Goal: Download file/media

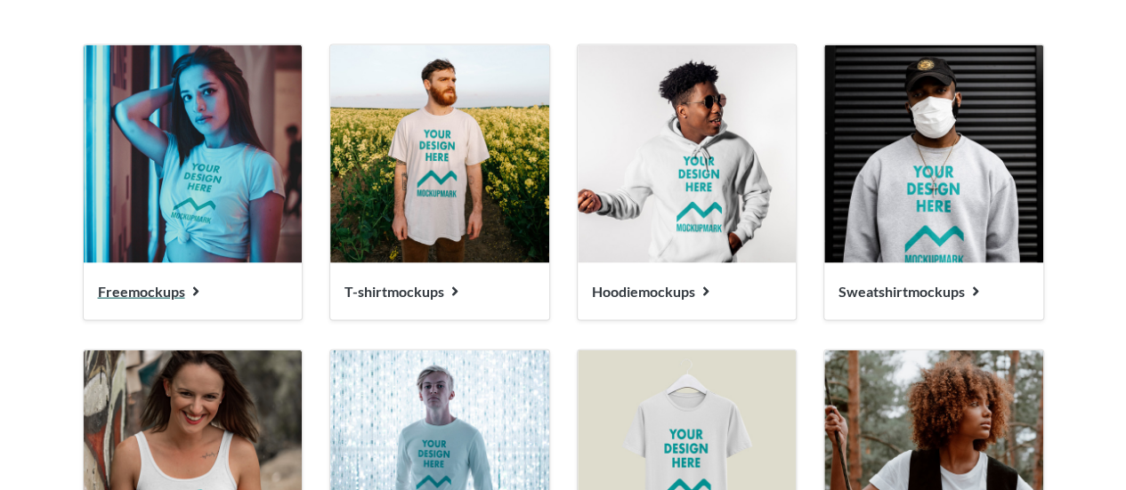
click at [149, 294] on span "Free mockups" at bounding box center [141, 291] width 87 height 17
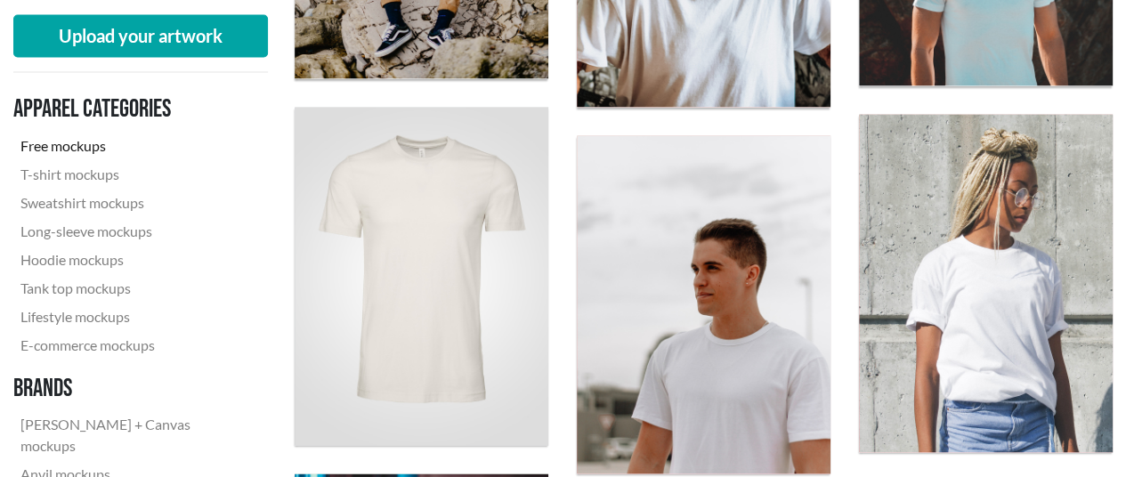
scroll to position [1691, 0]
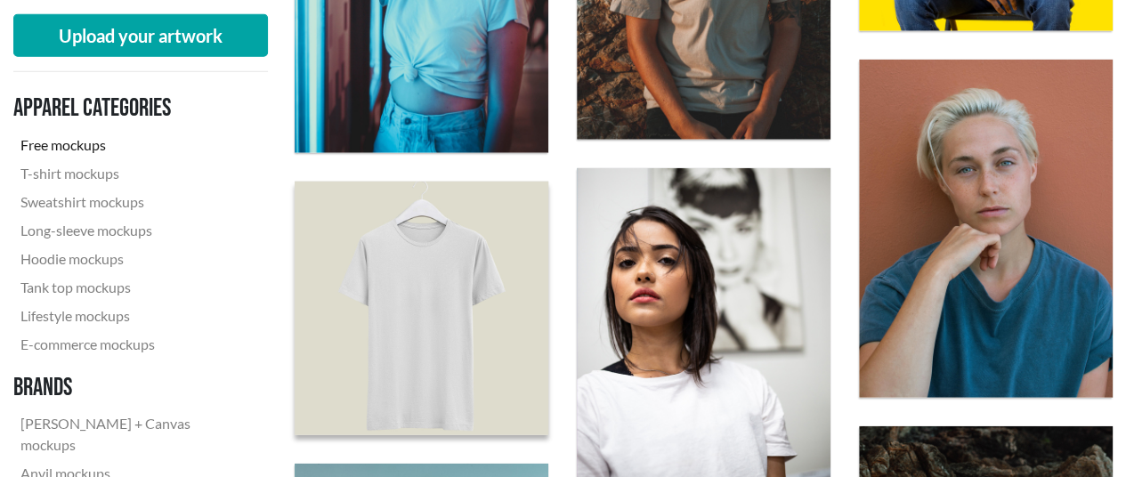
click at [351, 296] on img at bounding box center [421, 308] width 279 height 279
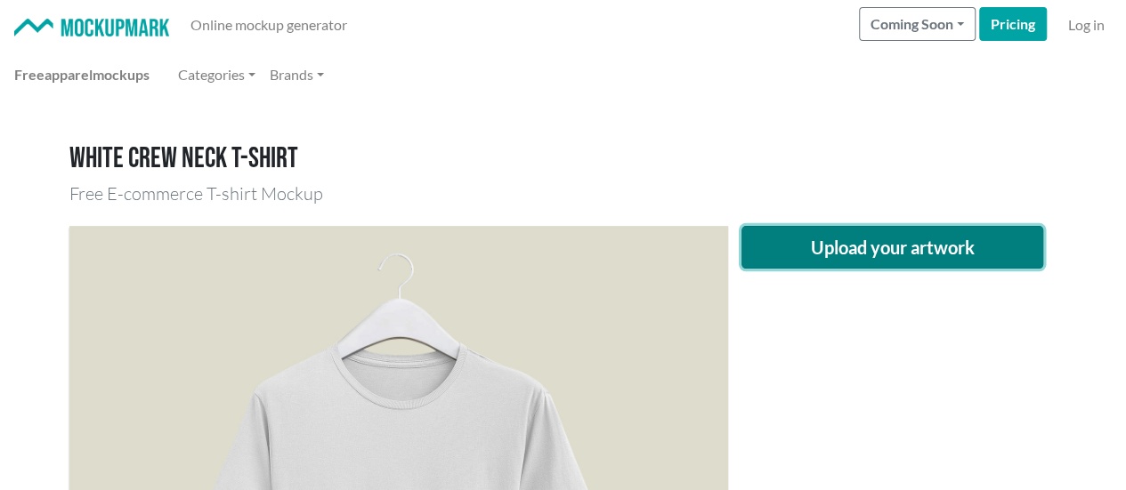
click at [813, 248] on button "Upload your artwork" at bounding box center [892, 247] width 303 height 43
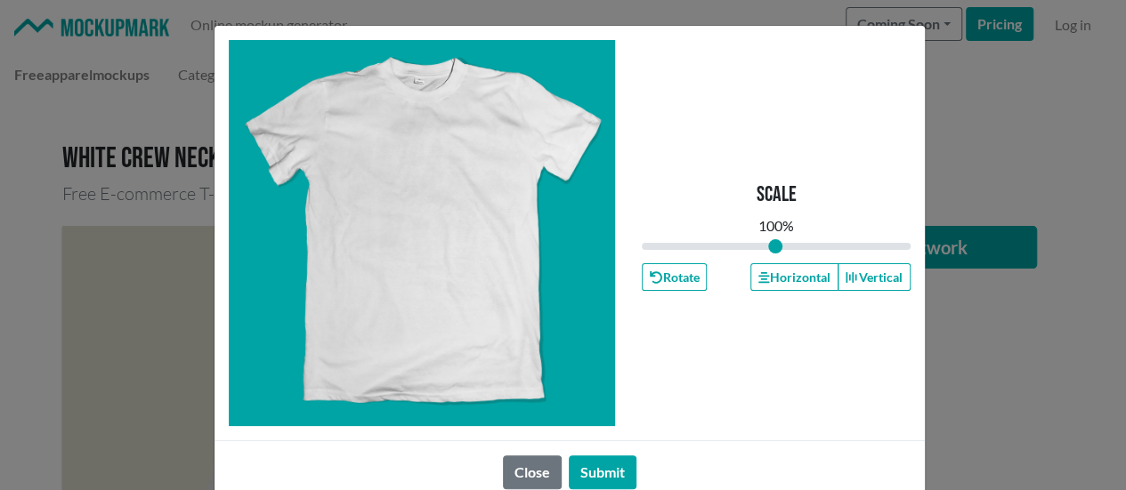
type input "1"
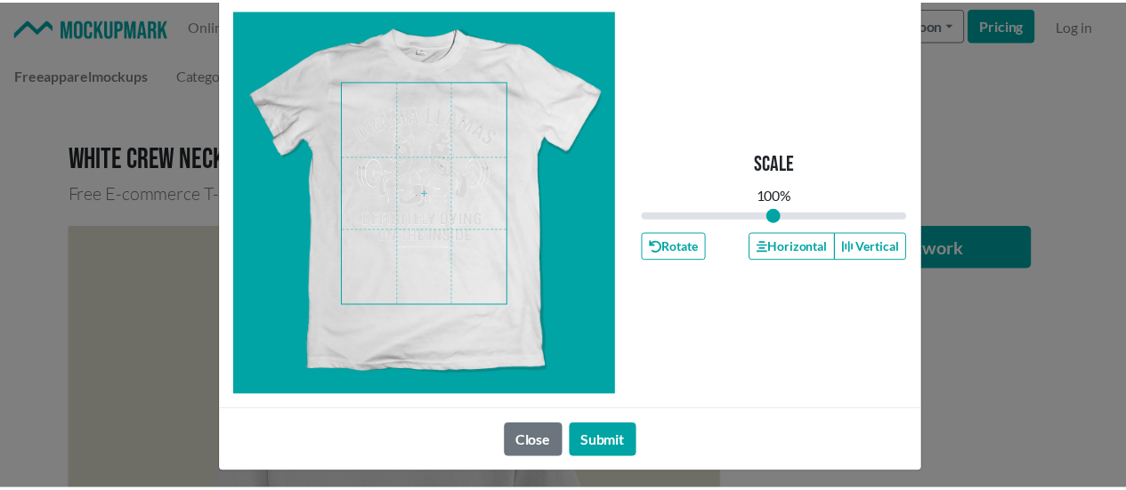
scroll to position [37, 0]
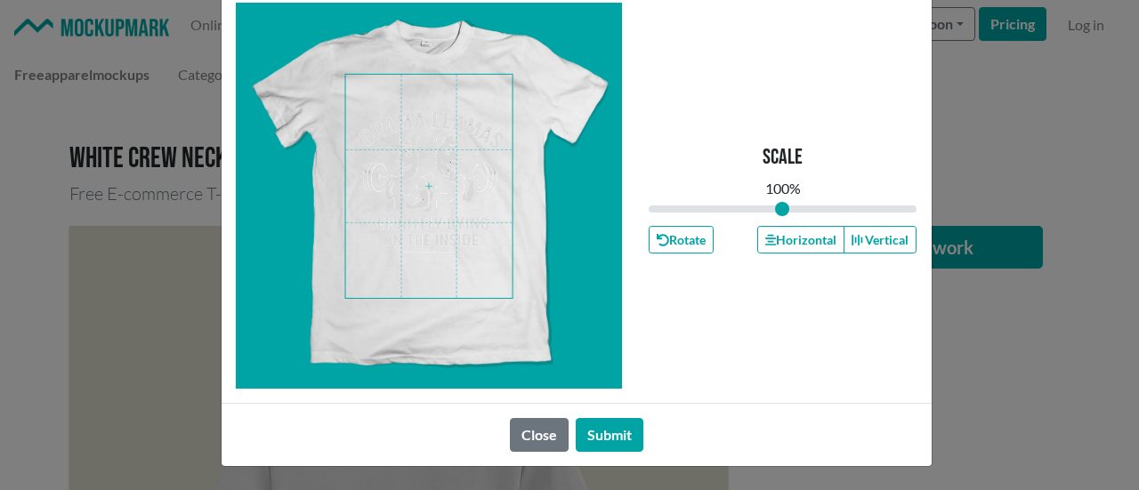
click at [443, 234] on span at bounding box center [428, 186] width 167 height 223
click at [620, 423] on button "Submit" at bounding box center [610, 435] width 68 height 34
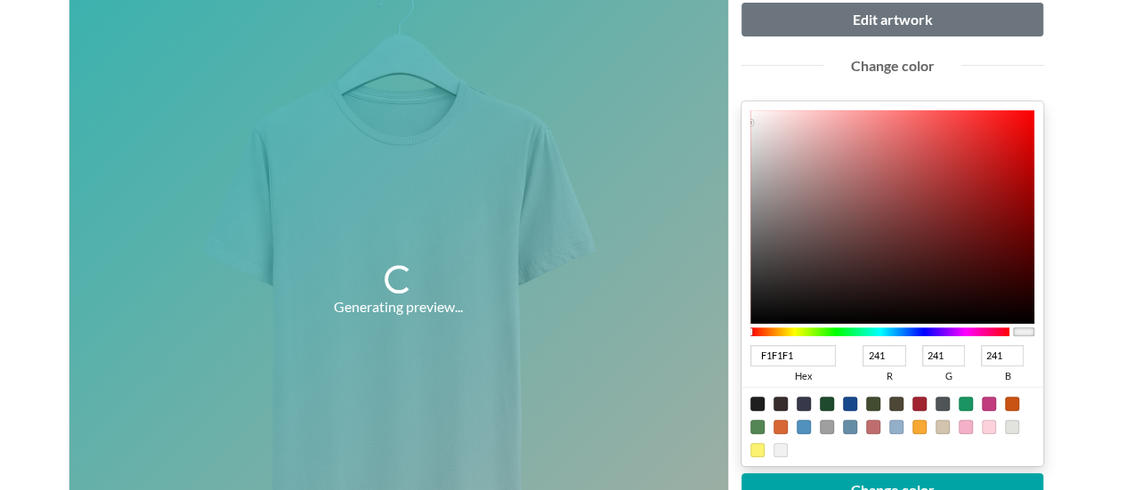
scroll to position [267, 0]
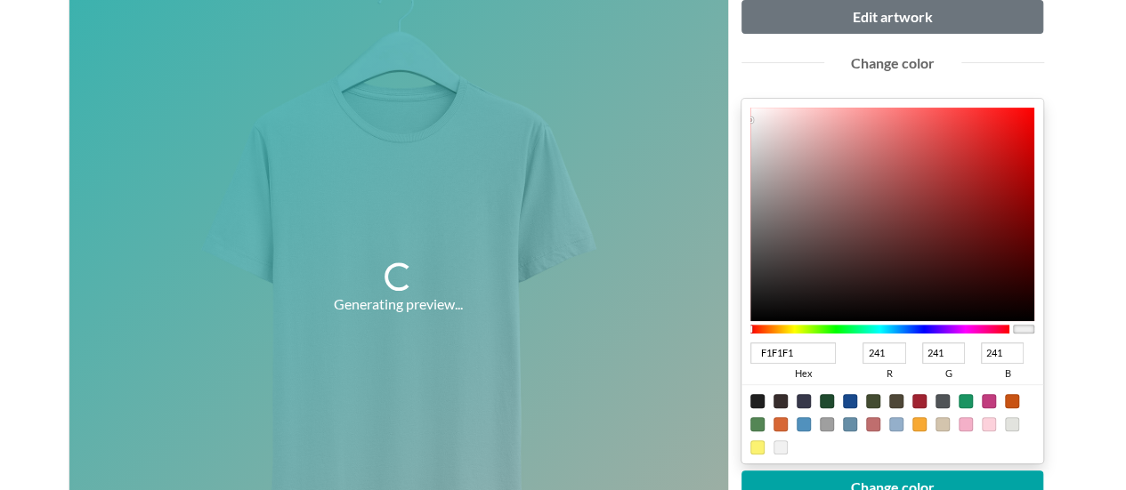
click at [920, 401] on div at bounding box center [919, 401] width 14 height 14
type input "A02331"
type input "160"
type input "35"
type input "49"
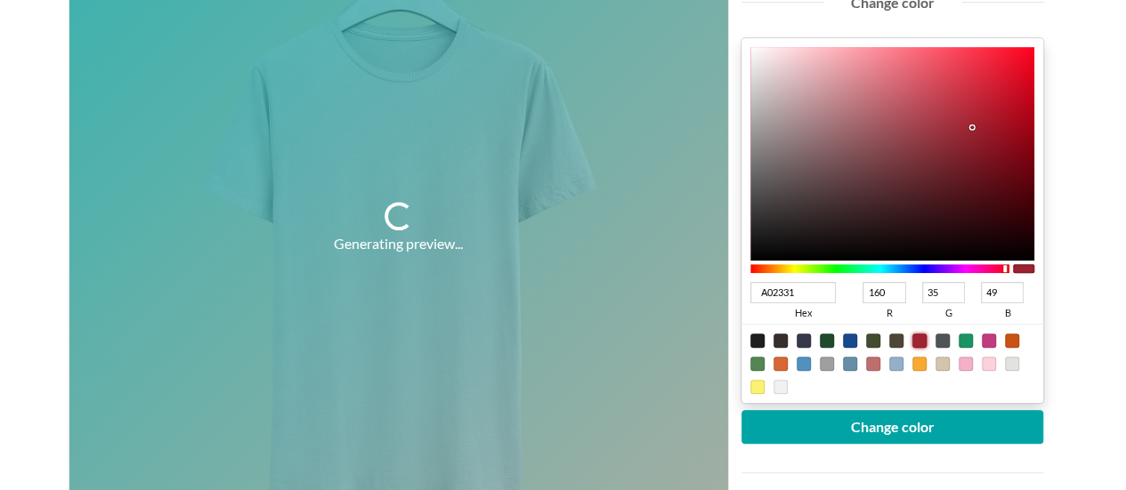
scroll to position [356, 0]
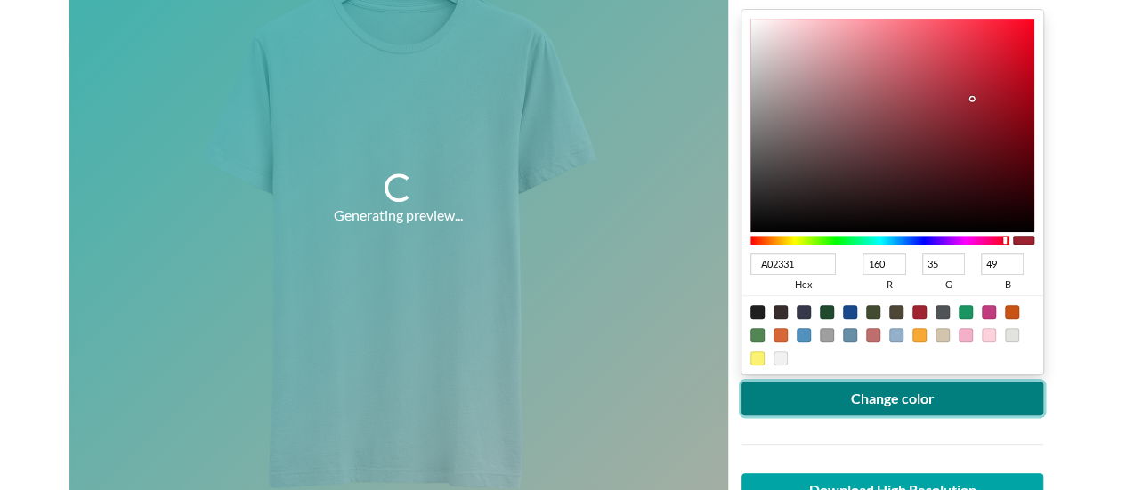
click at [917, 399] on button "Change color" at bounding box center [892, 399] width 303 height 34
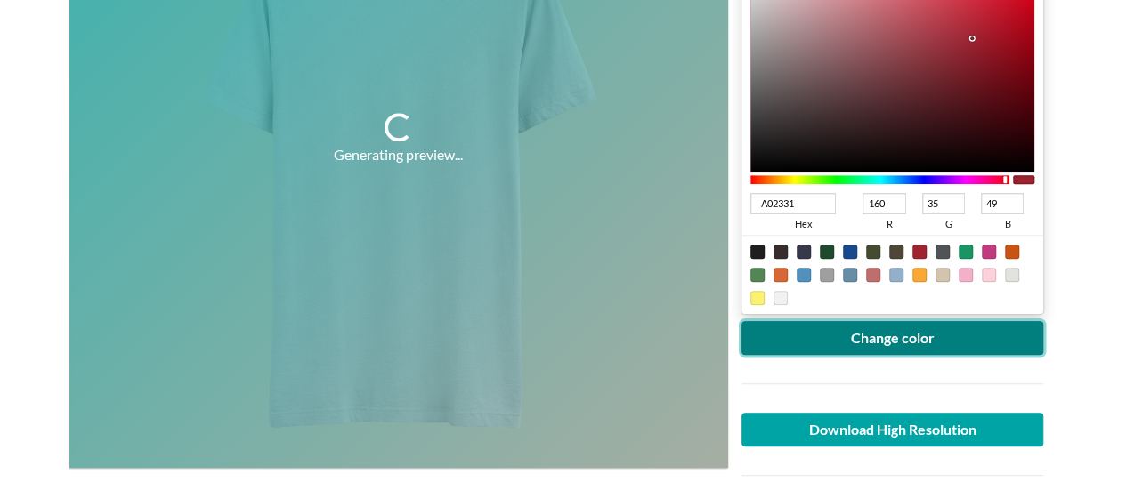
scroll to position [445, 0]
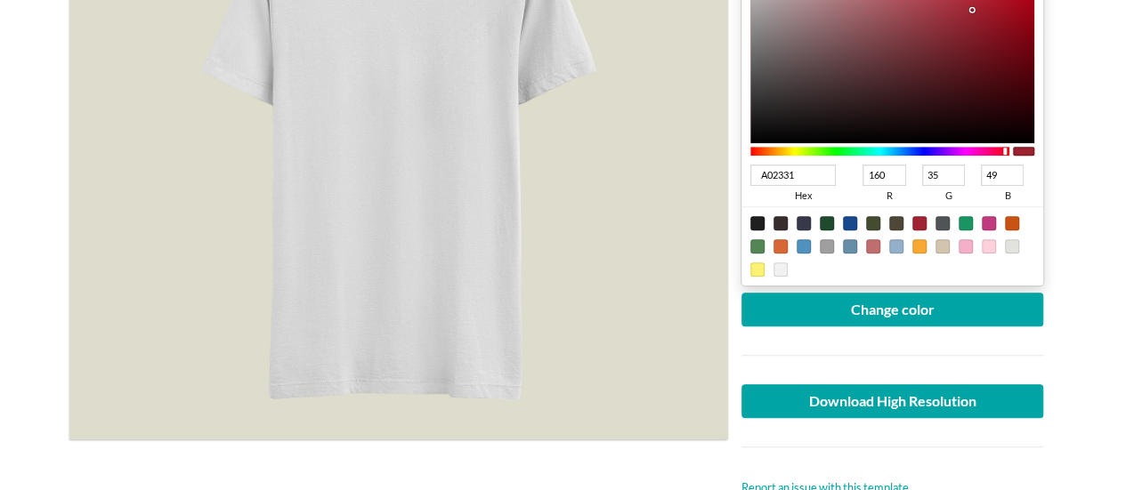
click at [1026, 150] on div at bounding box center [1023, 151] width 21 height 9
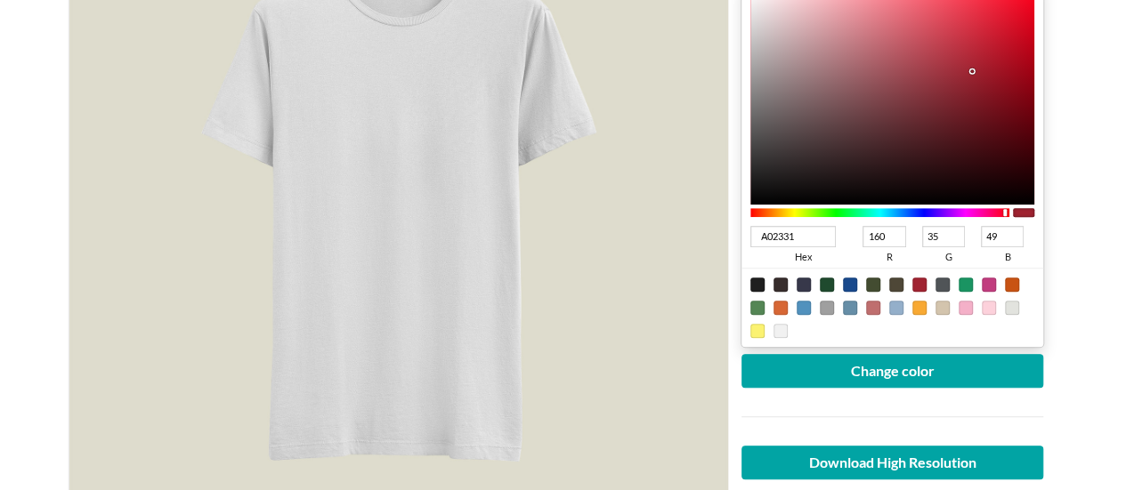
scroll to position [356, 0]
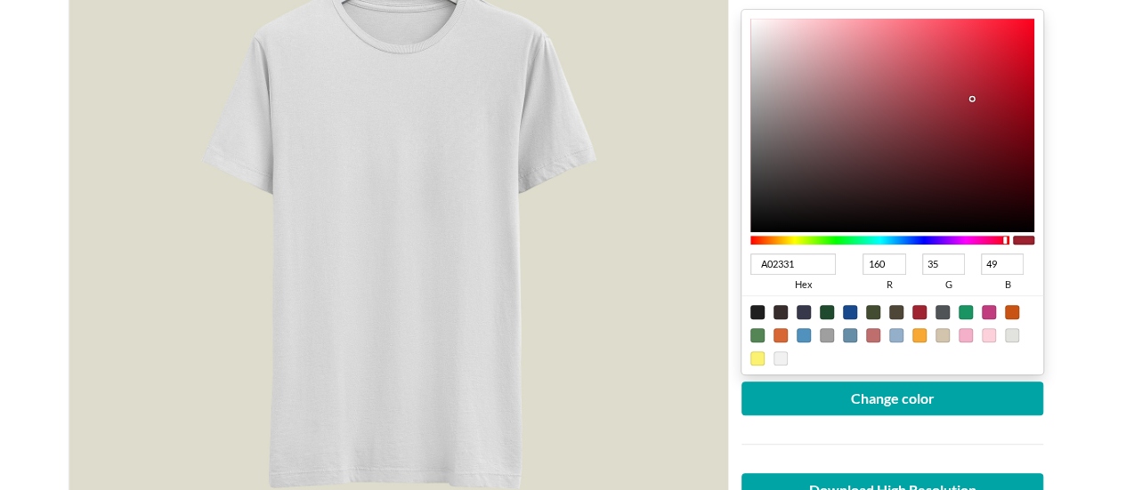
type input "9C2230"
type input "156"
type input "34"
type input "48"
type input "9F1A29"
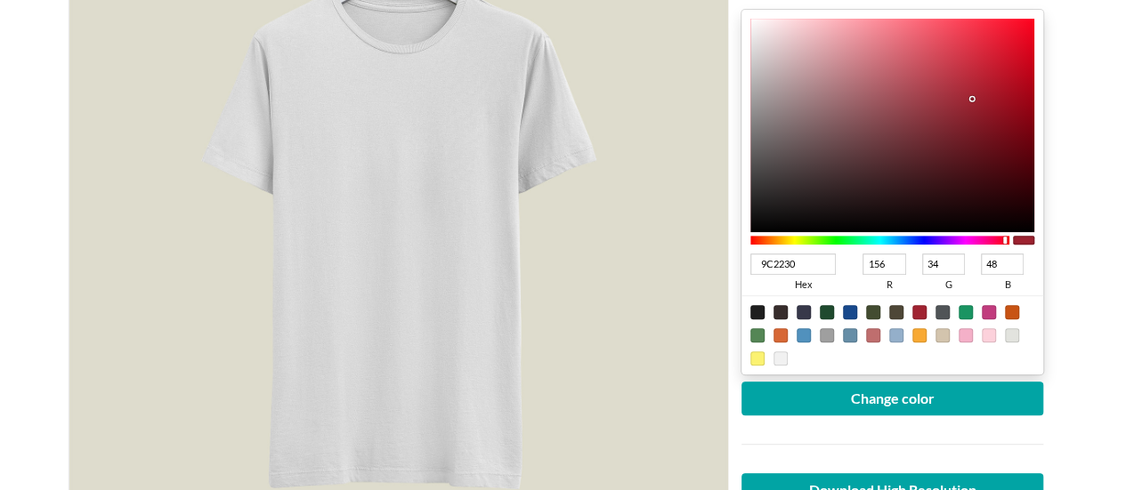
type input "159"
type input "26"
type input "41"
type input "A20D1E"
type input "162"
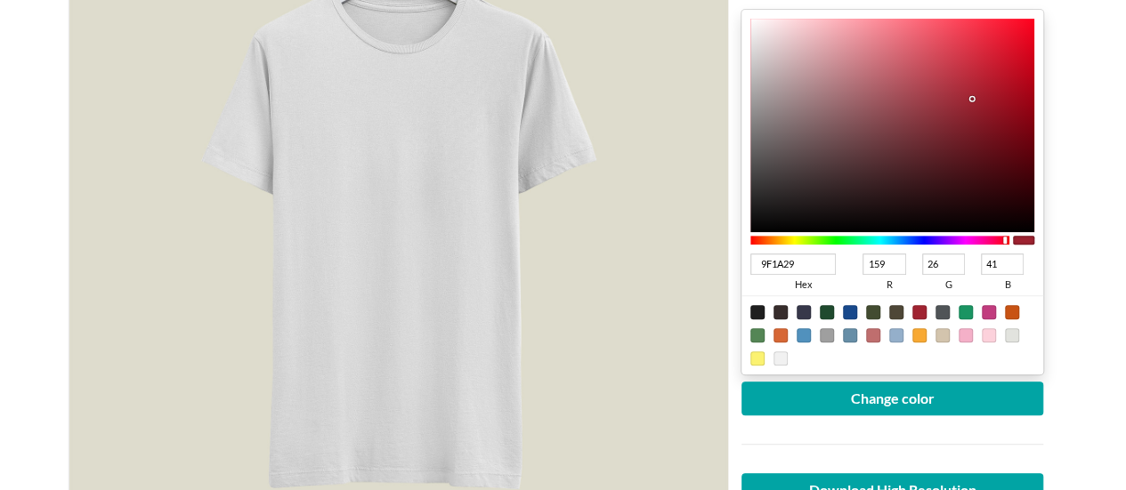
type input "13"
type input "30"
type input "A40719"
type input "164"
type input "7"
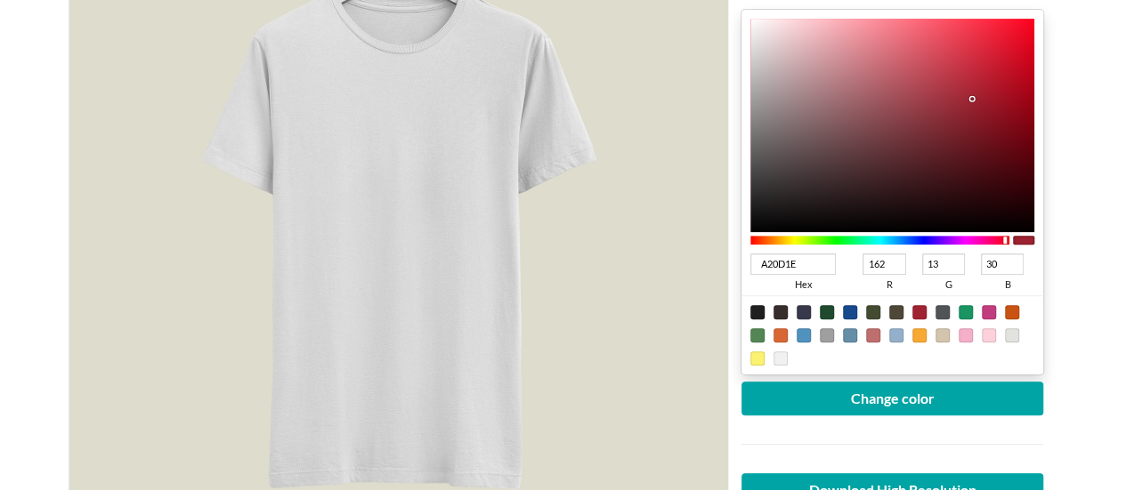
type input "25"
type input "A50215"
type input "165"
type input "2"
type input "21"
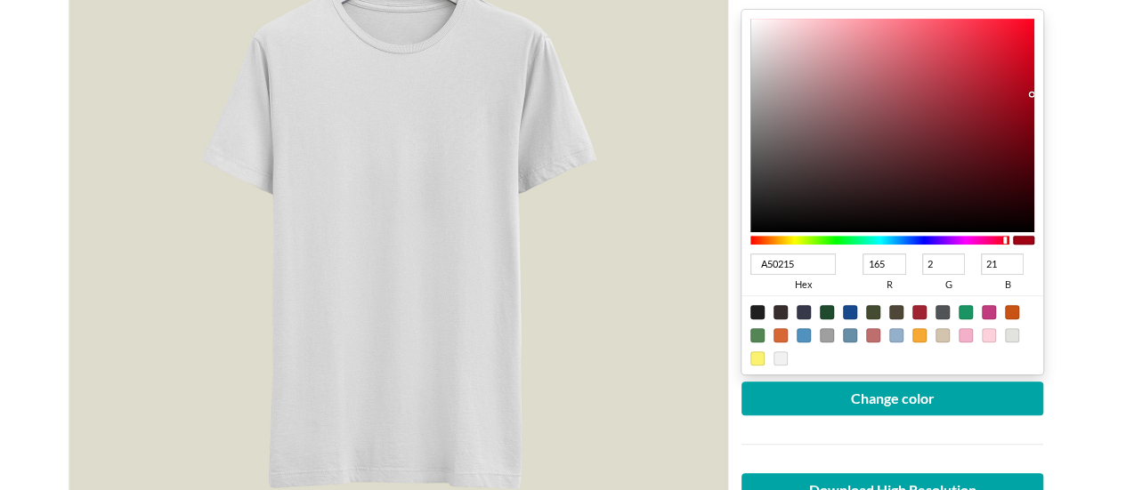
drag, startPoint x: 972, startPoint y: 101, endPoint x: 1031, endPoint y: 93, distance: 59.3
click at [1032, 94] on div at bounding box center [1034, 96] width 4 height 4
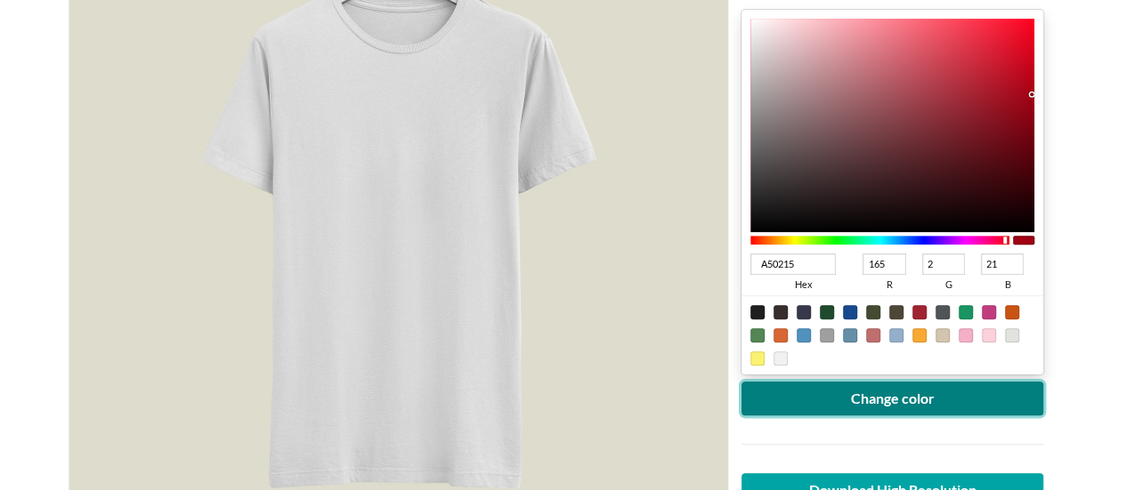
click at [901, 407] on button "Change color" at bounding box center [892, 399] width 303 height 34
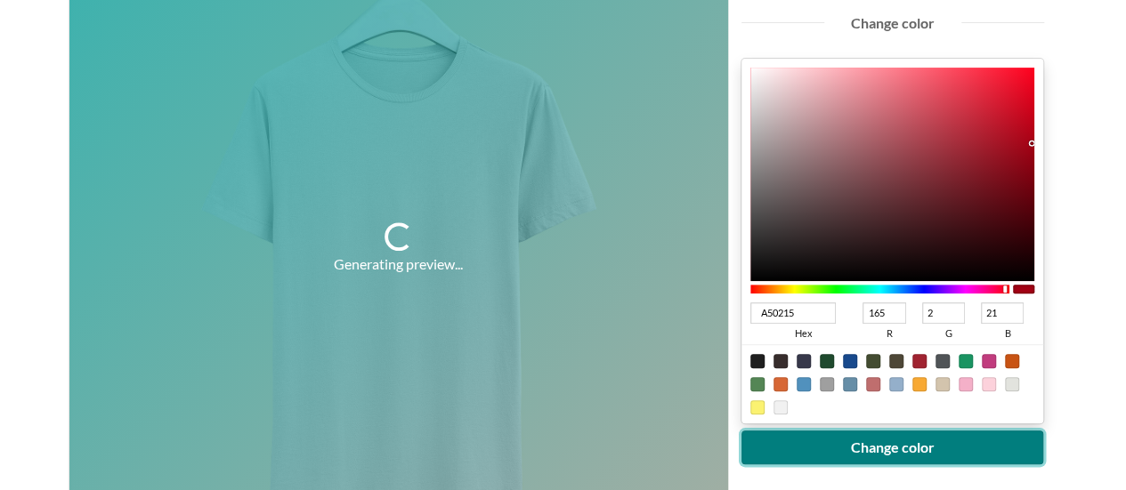
scroll to position [267, 0]
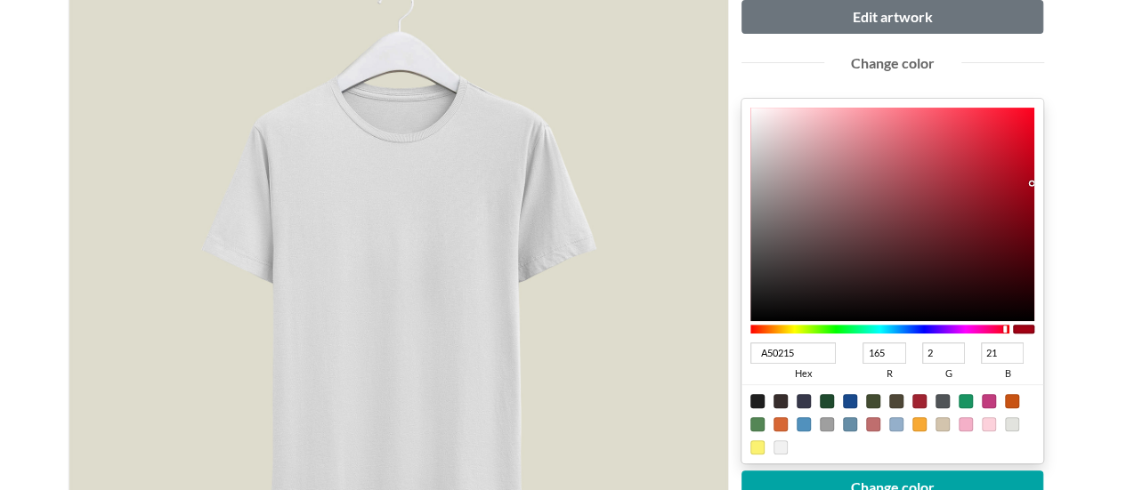
type input "A30215"
type input "163"
type input "A00215"
type input "160"
type input "8F0113"
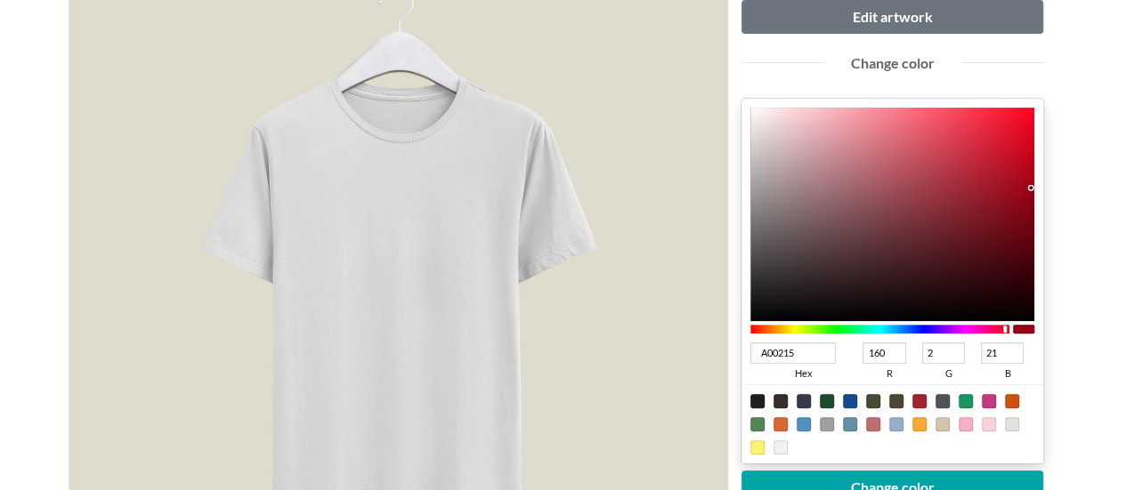
type input "143"
type input "1"
type input "19"
type input "900114"
type input "144"
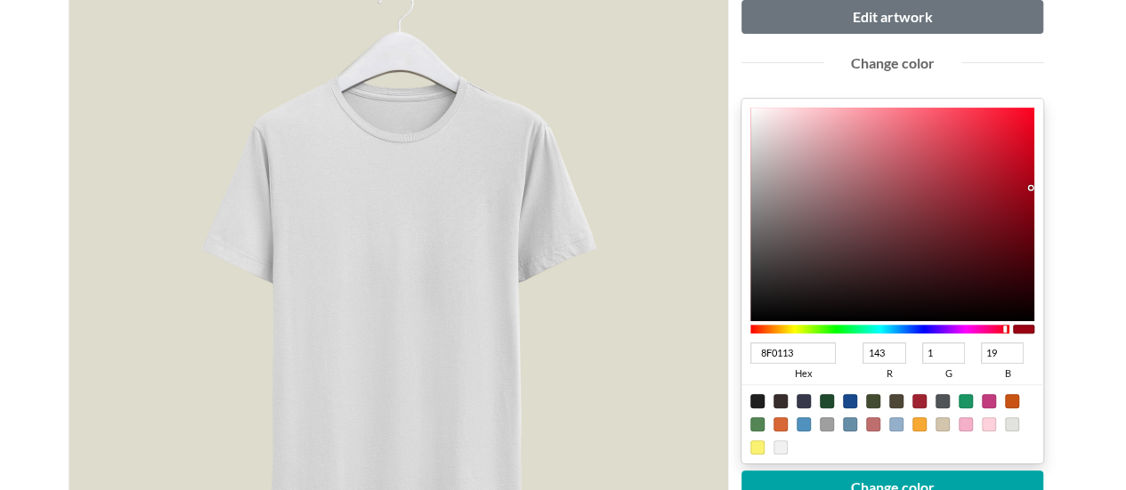
type input "20"
type input "910215"
type input "145"
type input "2"
type input "21"
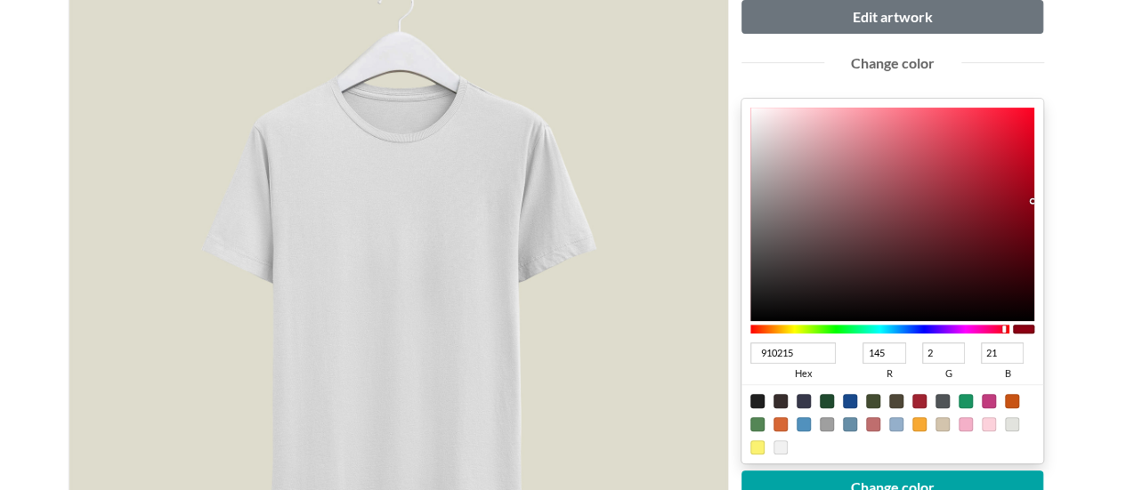
type input "930215"
type input "147"
type input "920215"
type input "146"
type input "8C0114"
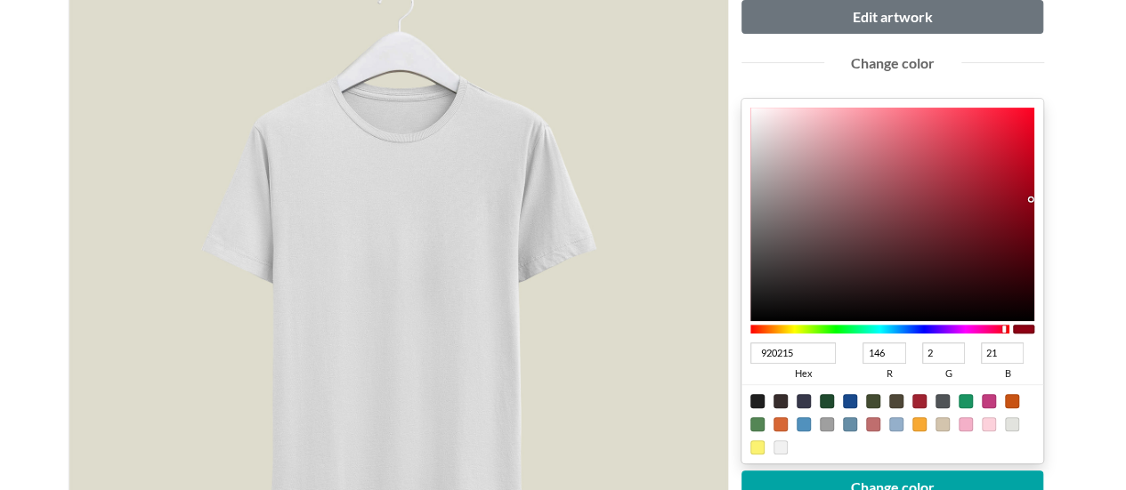
type input "140"
type input "1"
type input "20"
type input "740111"
type input "116"
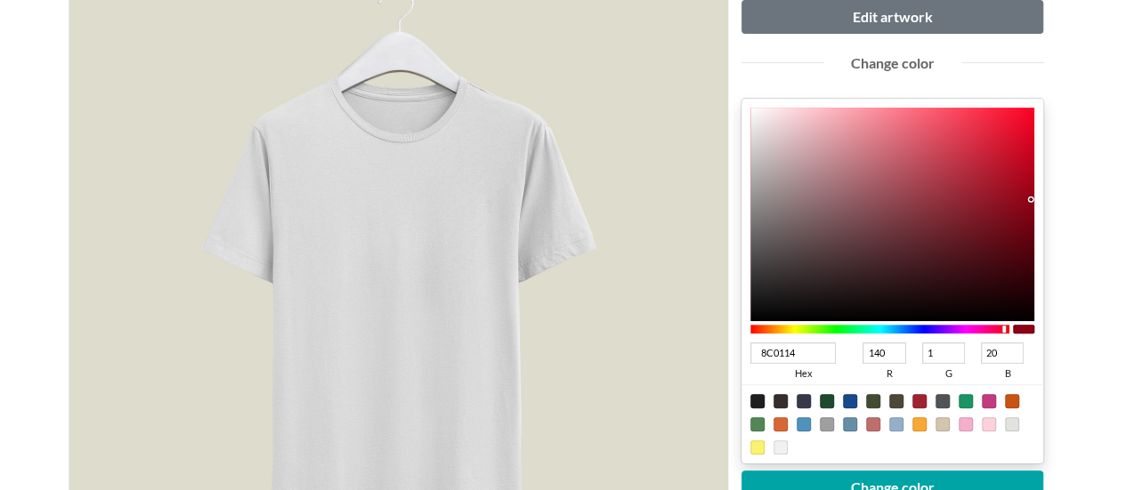
type input "17"
type input "57020E"
type input "87"
type input "2"
type input "14"
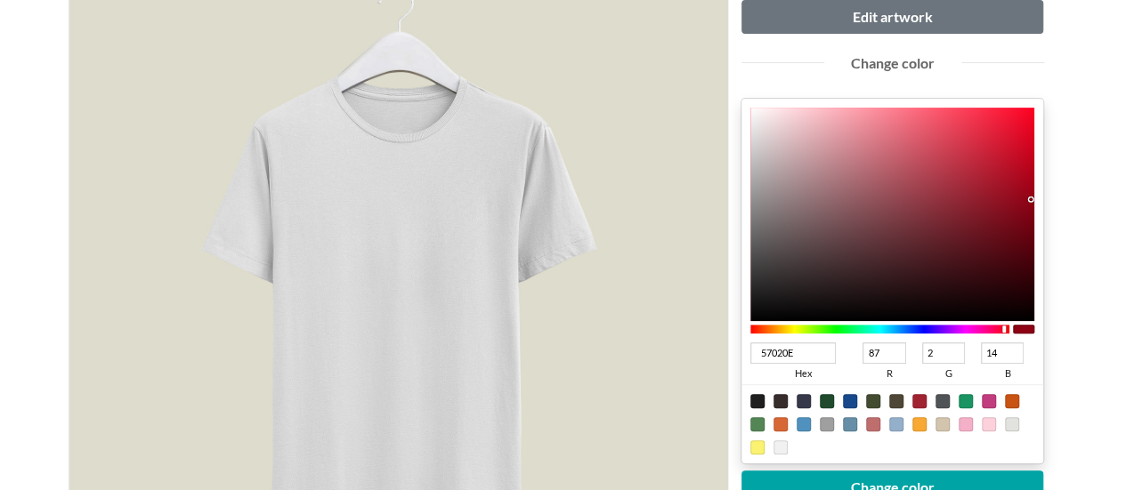
type input "000000"
type input "0"
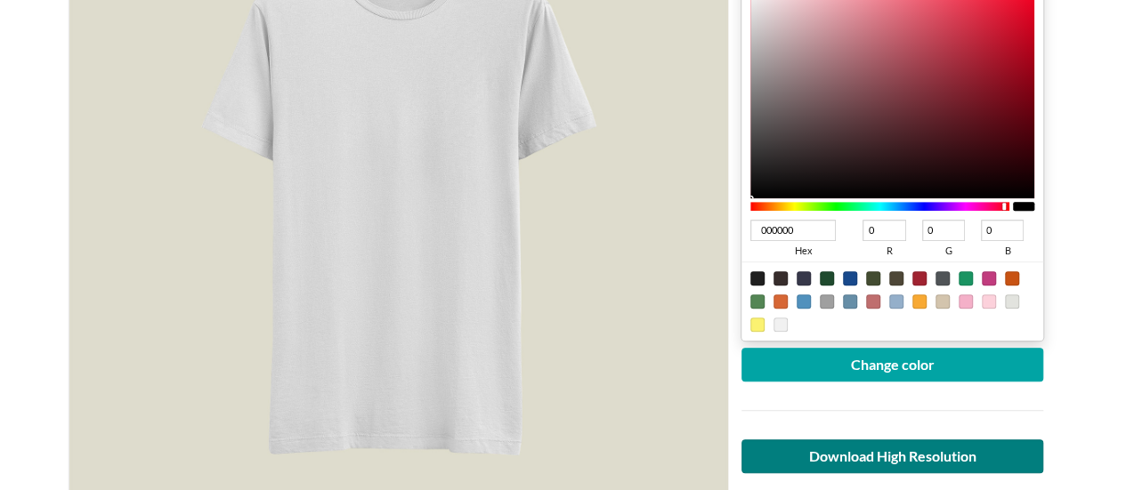
scroll to position [445, 0]
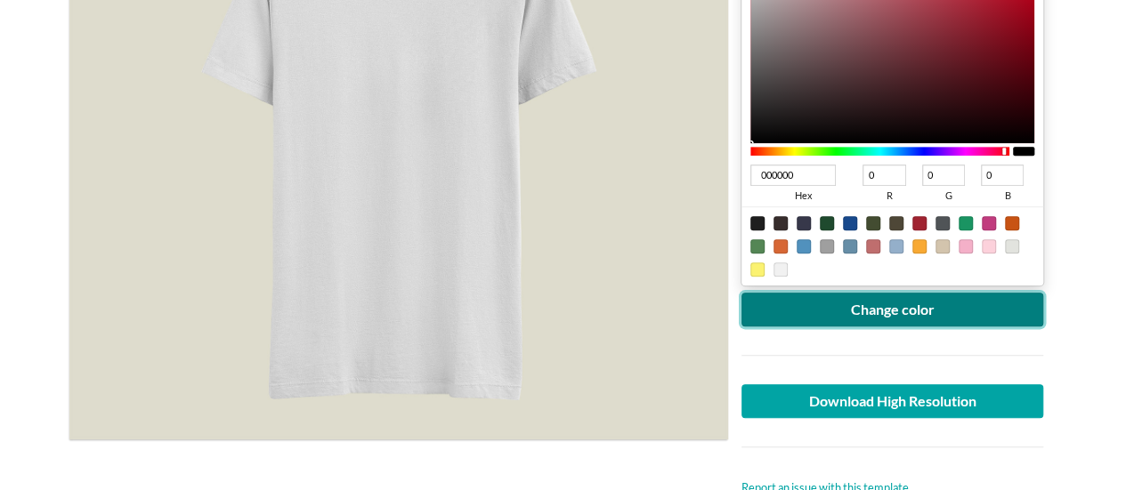
click at [905, 306] on button "Change color" at bounding box center [892, 310] width 303 height 34
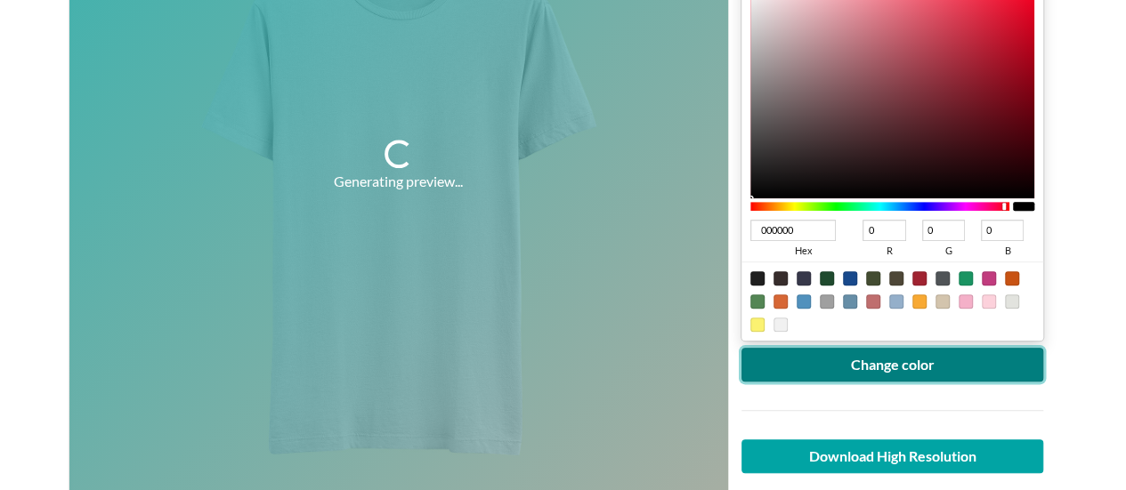
scroll to position [267, 0]
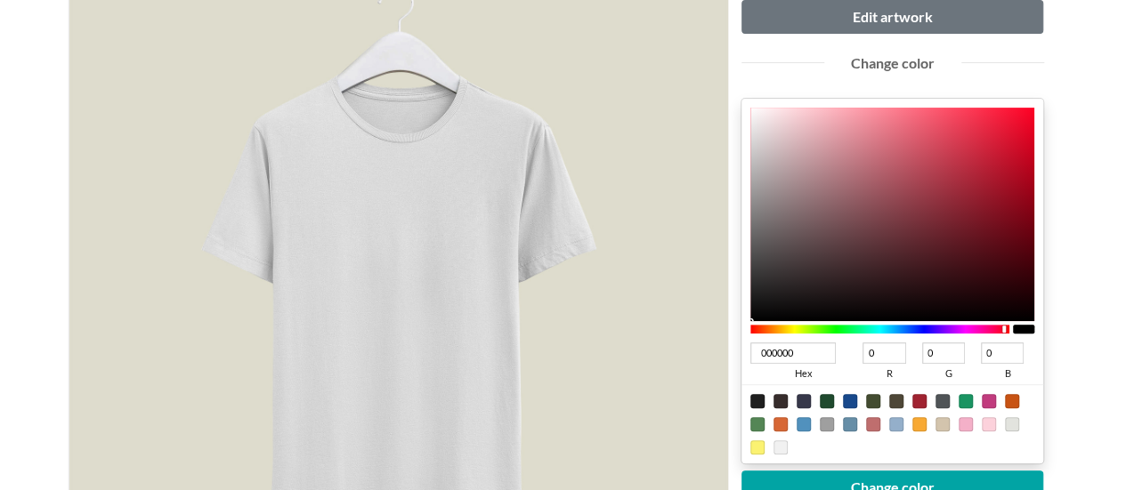
type input "BF0D26"
type input "191"
type input "13"
type input "38"
type input "BF0C25"
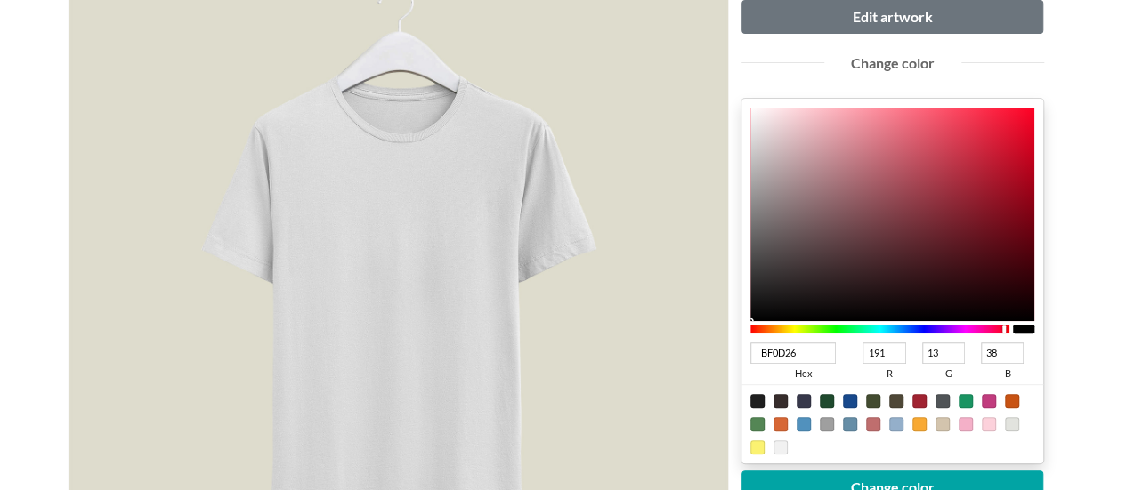
type input "12"
type input "37"
type input "B70821"
type input "183"
type input "8"
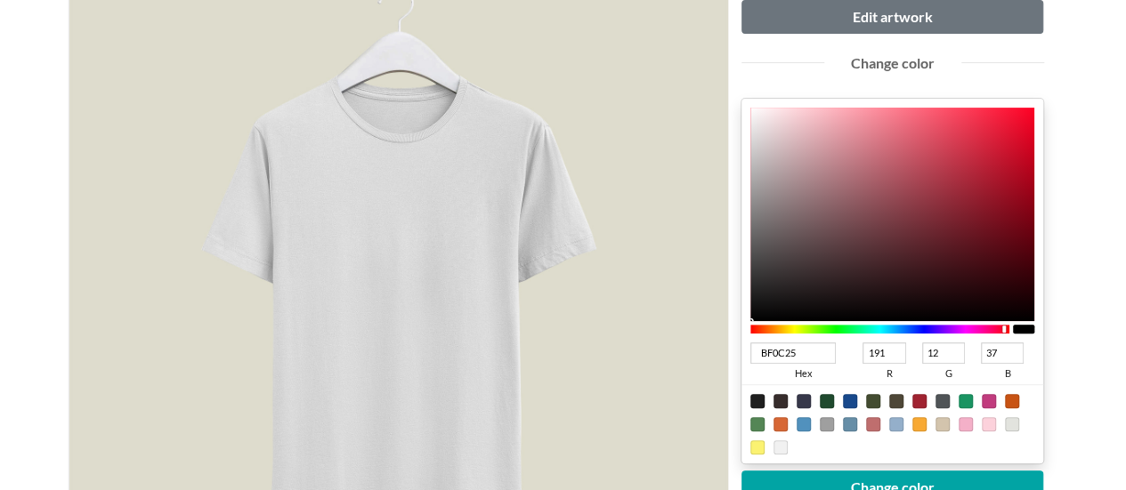
type input "33"
type input "A9041C"
type input "169"
type input "4"
type input "28"
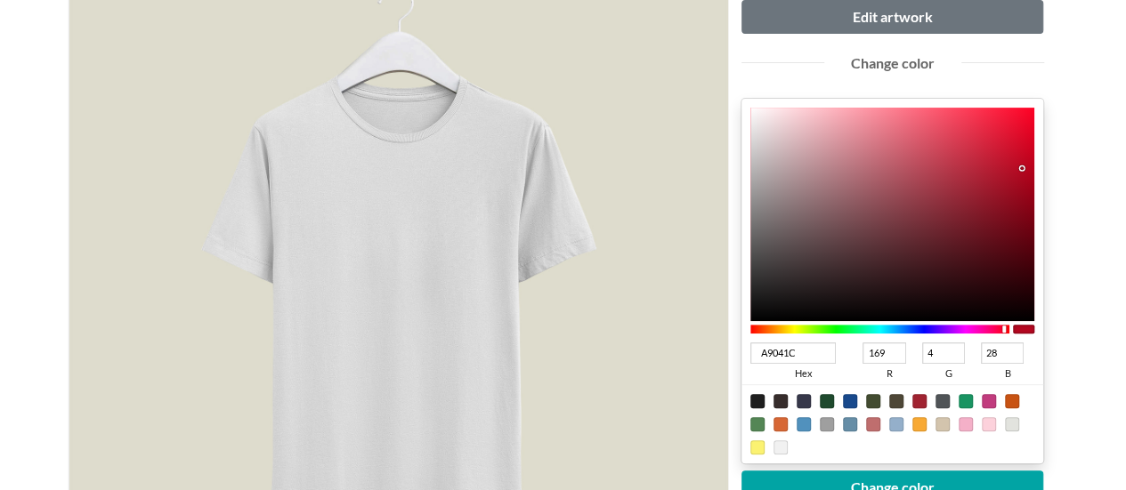
type input "A1041B"
type input "161"
type input "27"
type input "A0041B"
type input "160"
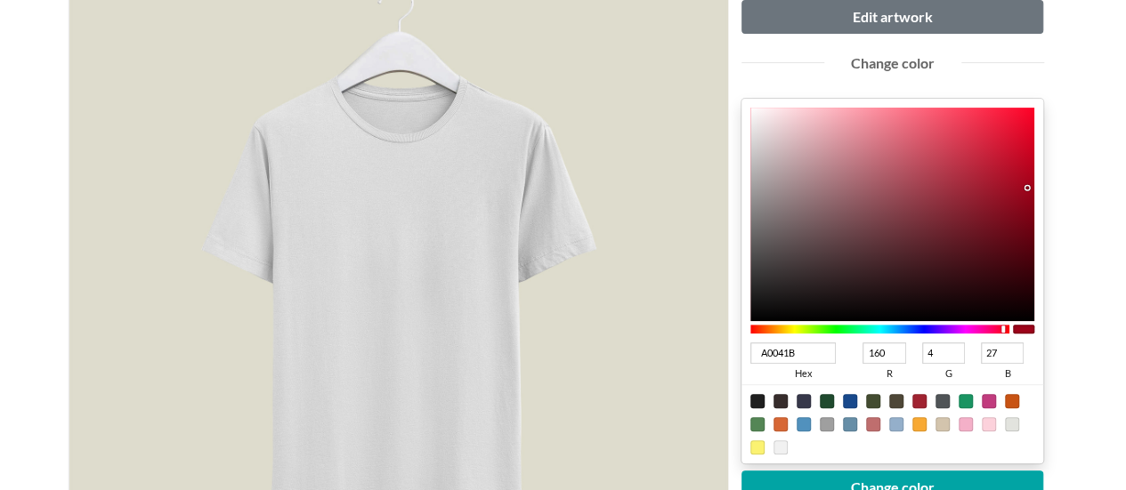
type input "9E041B"
type input "158"
type input "910117"
type input "145"
type input "1"
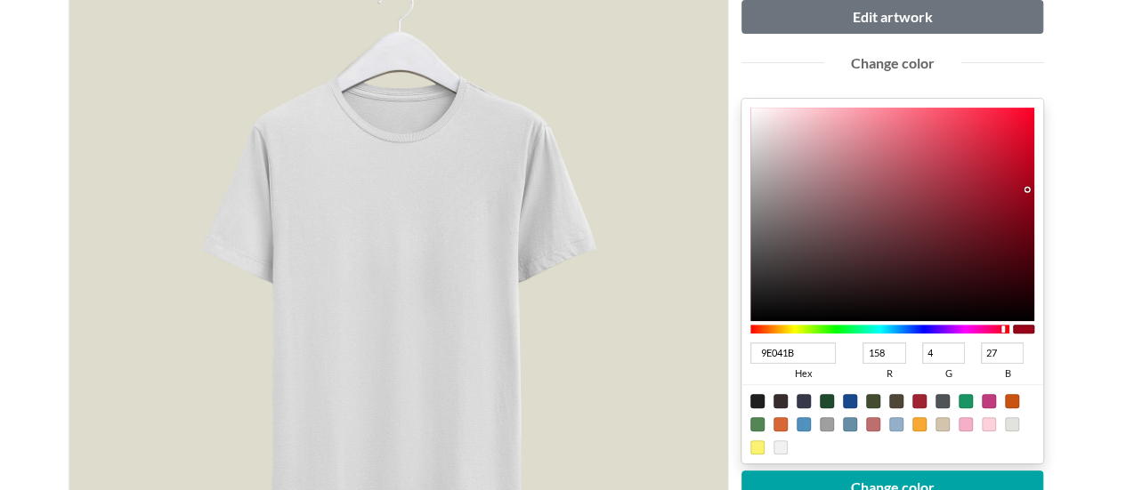
type input "23"
type input "890015"
type input "137"
type input "0"
type input "21"
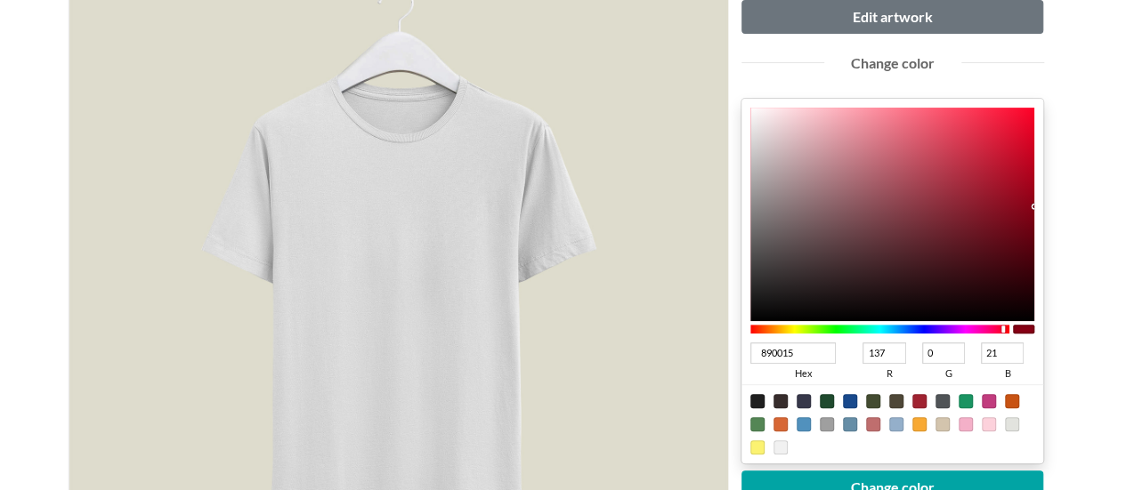
type input "250006"
type input "37"
type input "6"
type input "000000"
type input "0"
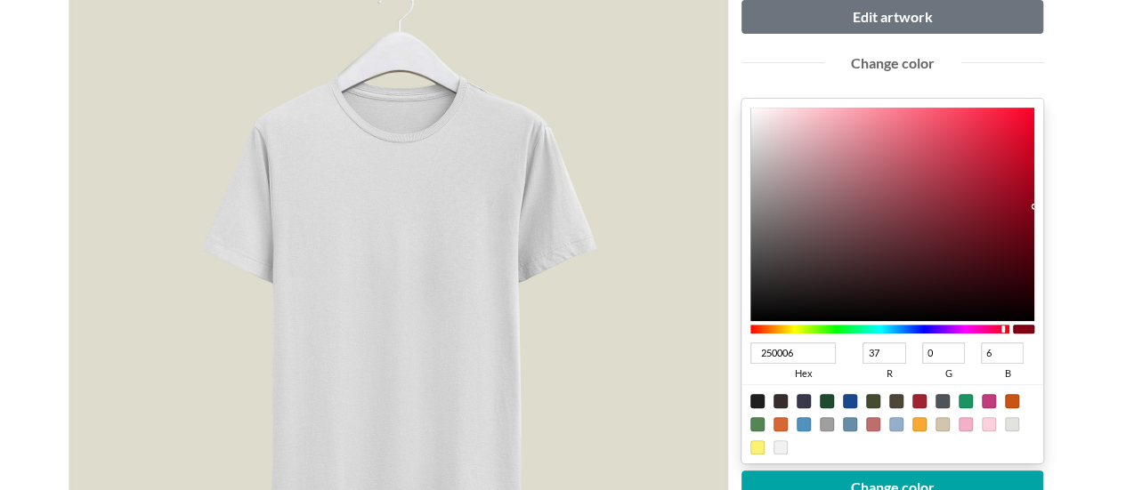
type input "0"
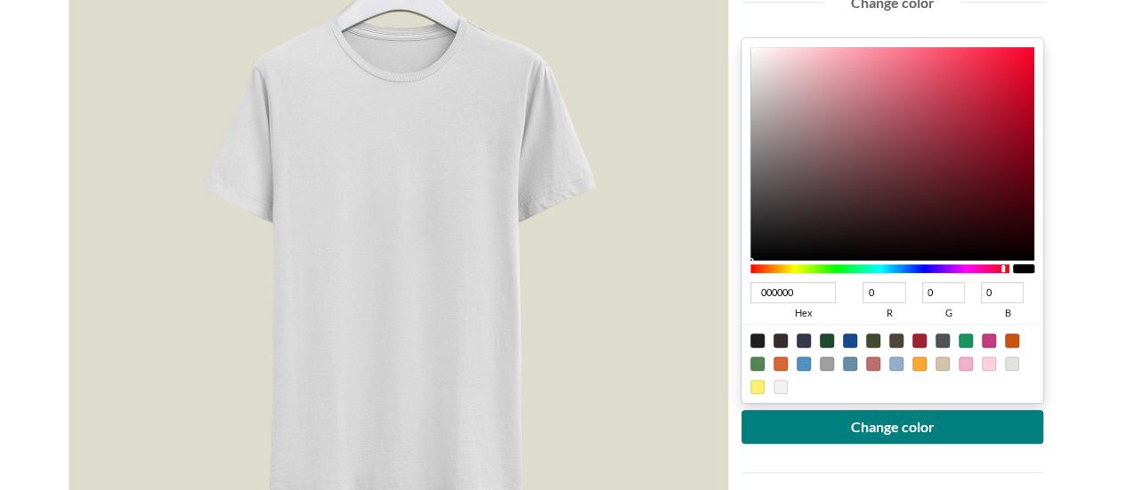
scroll to position [356, 0]
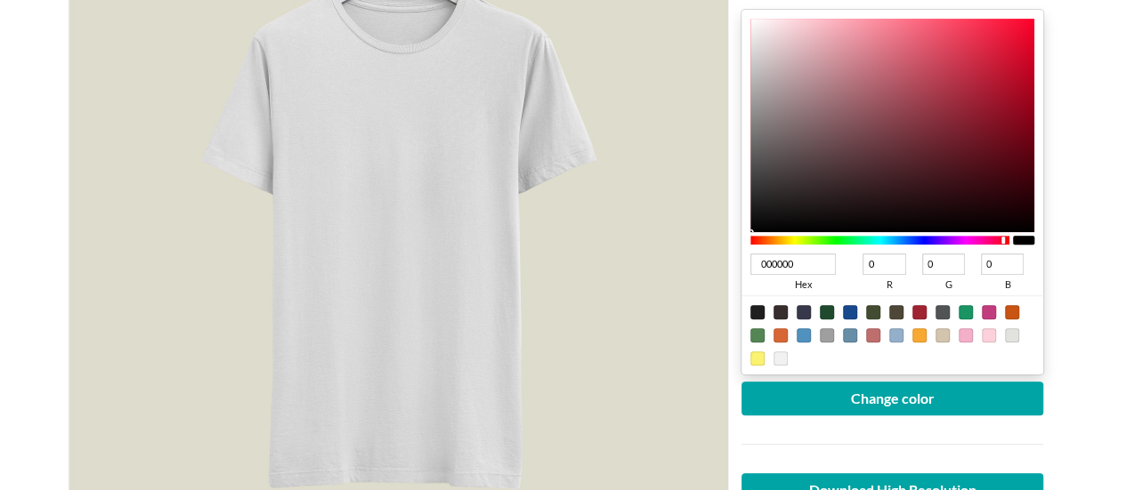
type input "1A0004"
type input "26"
type input "4"
type input "65000F"
type input "101"
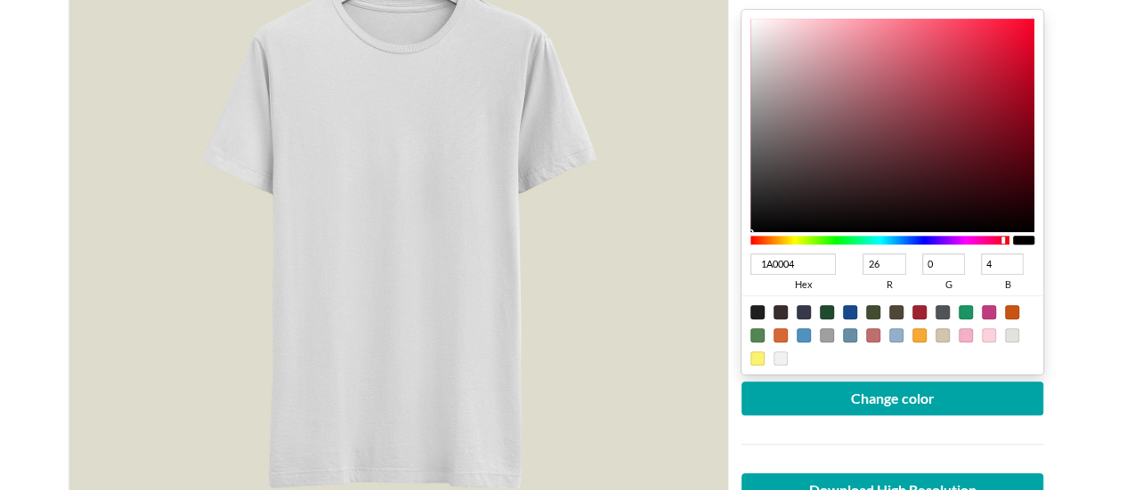
type input "15"
type input "8D0015"
type input "141"
type input "21"
type input "910016"
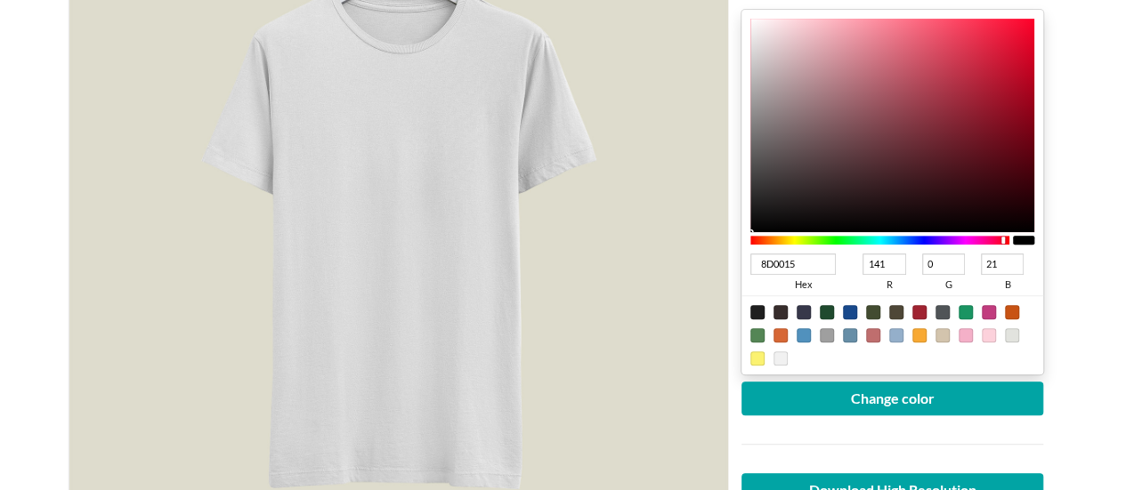
type input "145"
type input "22"
type input "970017"
type input "151"
type input "23"
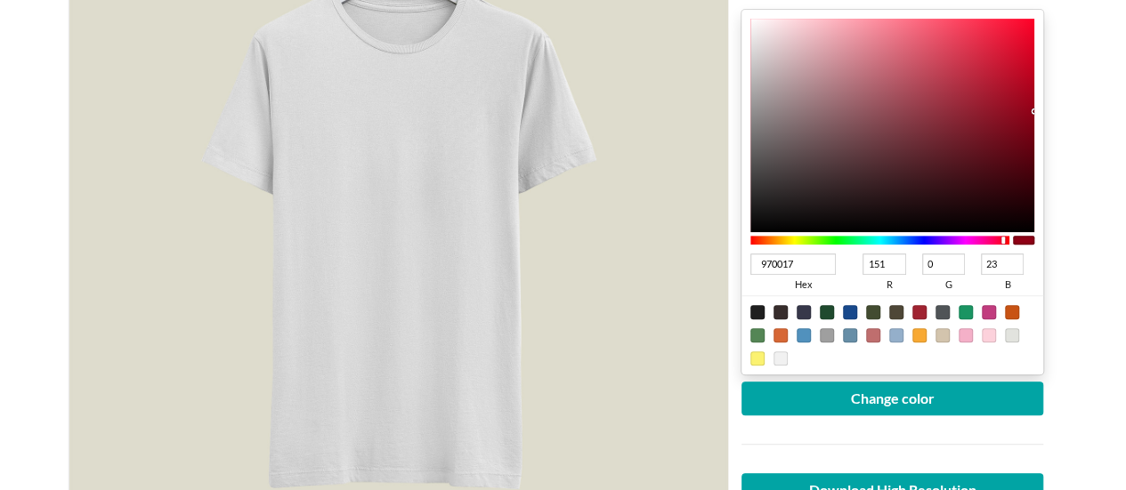
type input "9C0018"
type input "156"
type input "24"
type input "9B0018"
type input "155"
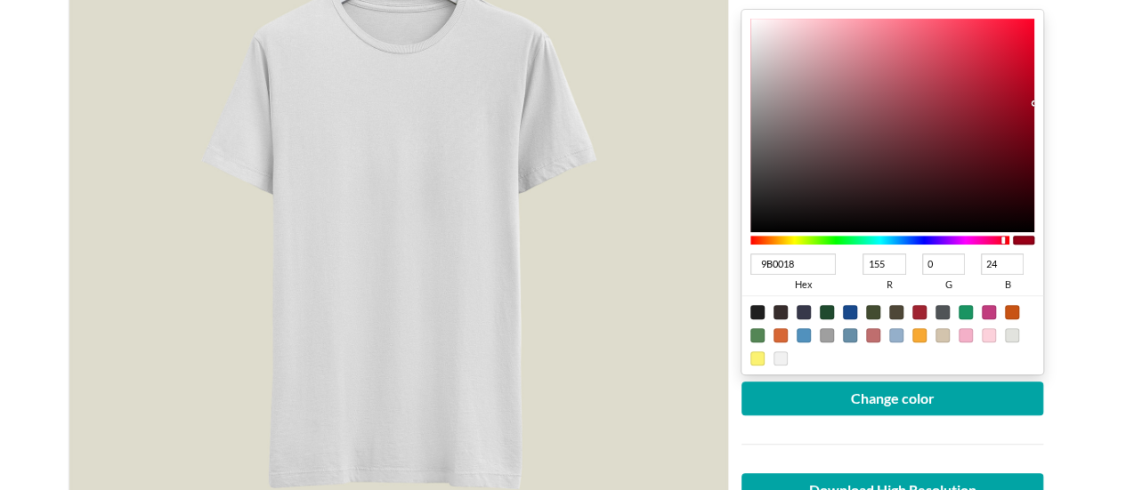
type input "9A0018"
type input "154"
click at [1036, 102] on div "9A0018 hex 154 r 0 g 24 b 100 a" at bounding box center [892, 192] width 303 height 365
type input "99021A"
type input "153"
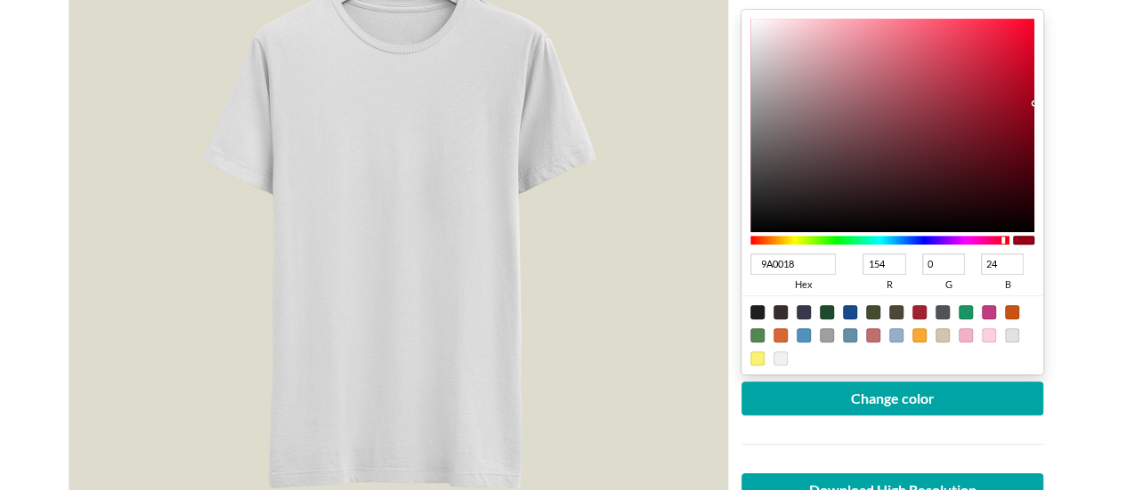
type input "2"
type input "26"
click at [1031, 103] on div at bounding box center [892, 126] width 285 height 214
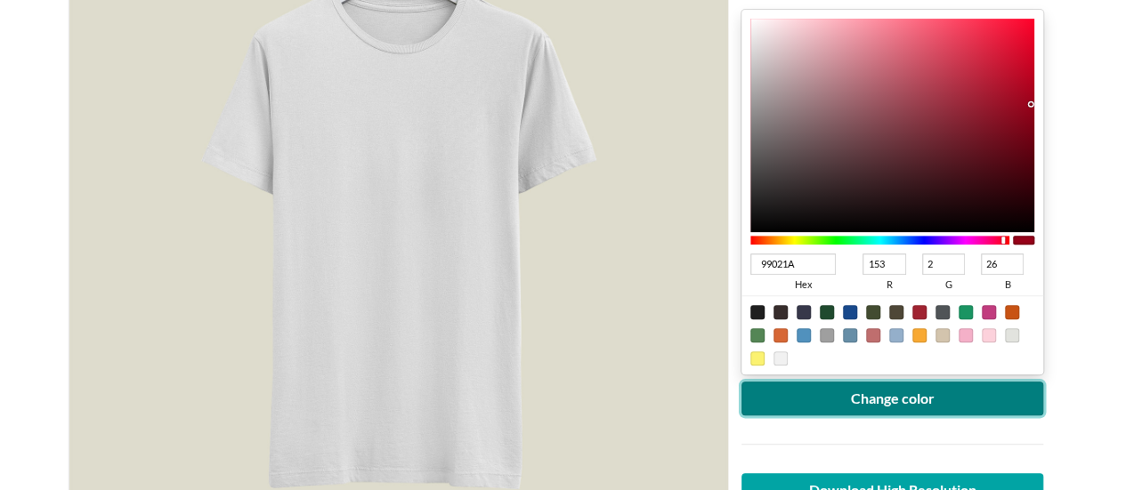
click at [911, 396] on button "Change color" at bounding box center [892, 399] width 303 height 34
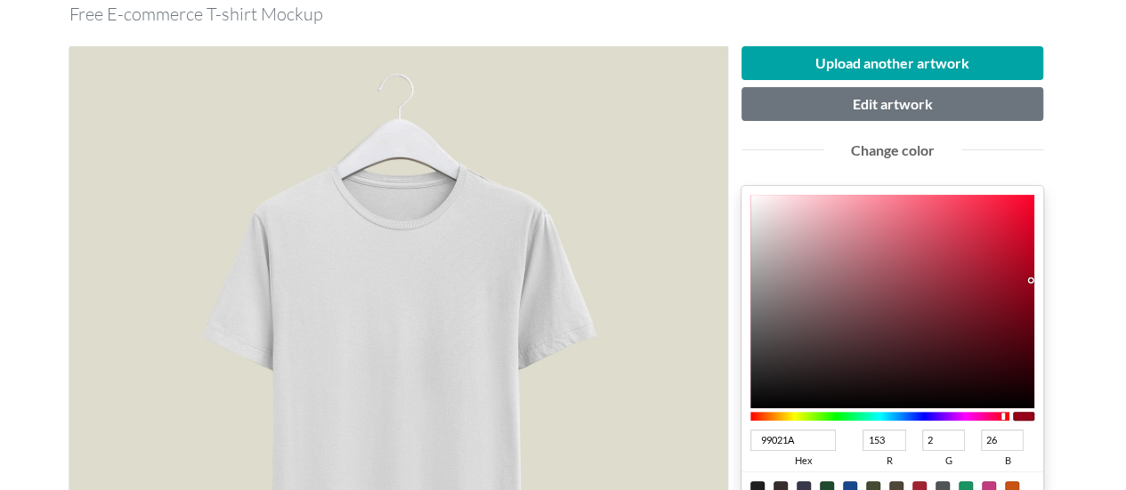
scroll to position [178, 0]
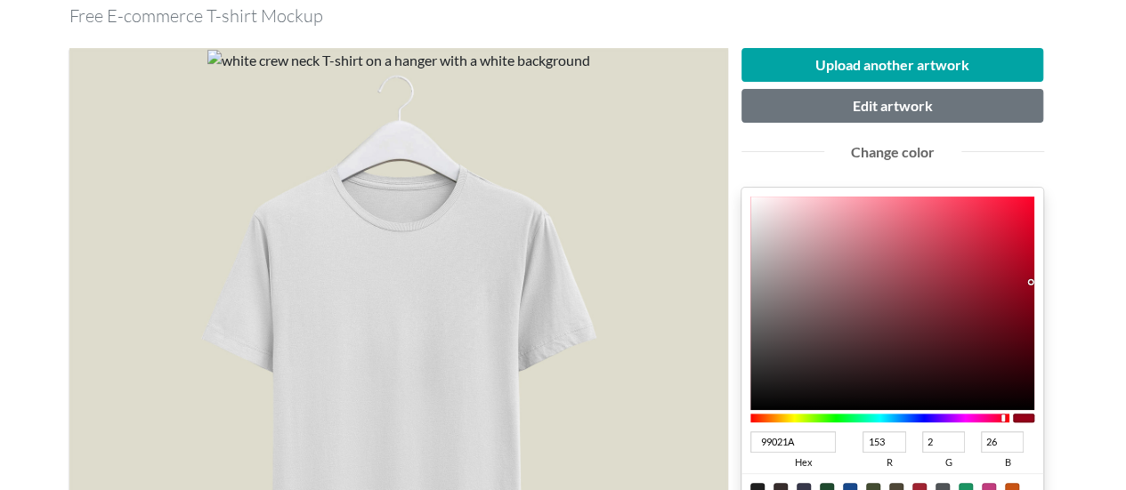
type input "870217"
type input "135"
type input "23"
click at [1031, 296] on div at bounding box center [892, 304] width 285 height 214
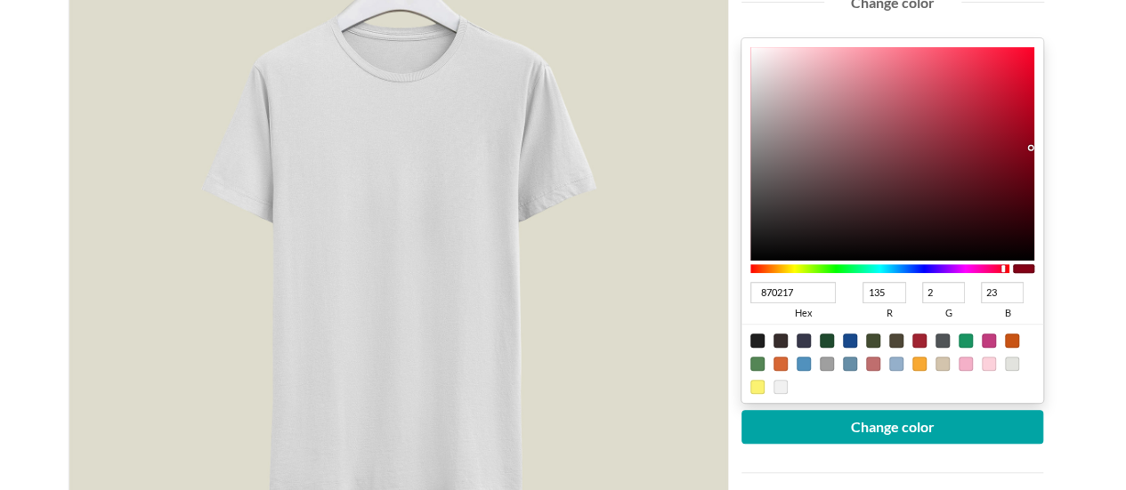
scroll to position [356, 0]
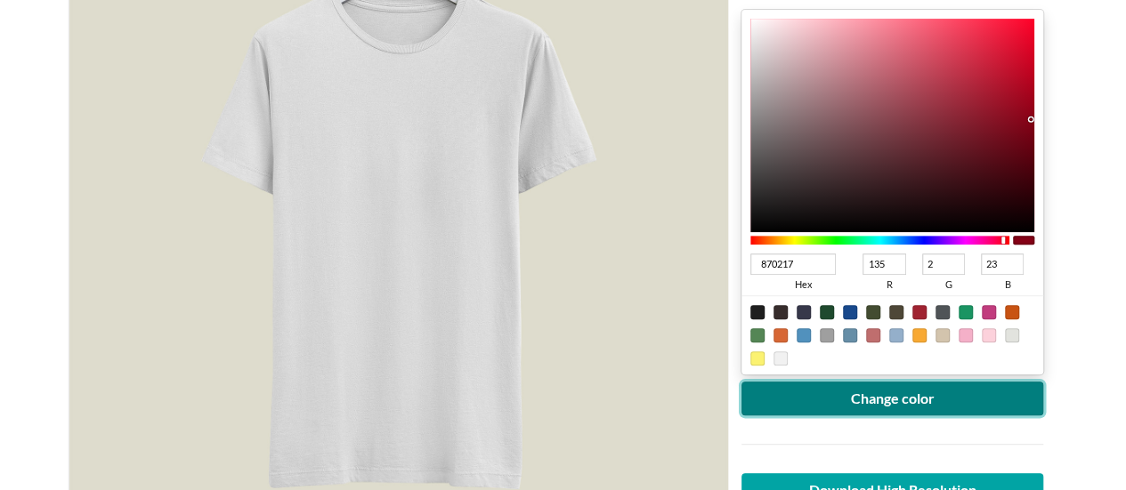
click at [955, 398] on button "Change color" at bounding box center [892, 399] width 303 height 34
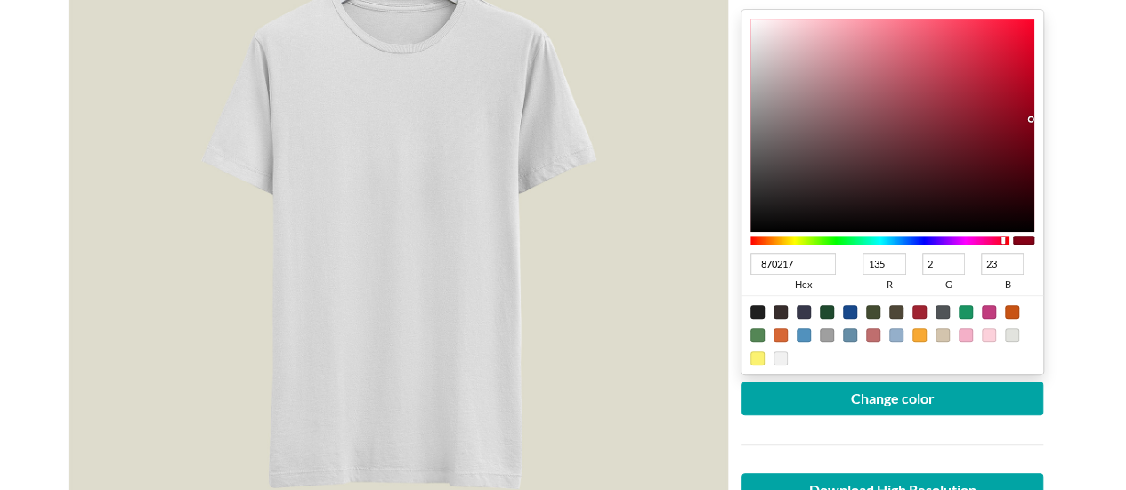
type input "790215"
type input "121"
type input "21"
click at [1029, 130] on div at bounding box center [892, 126] width 285 height 214
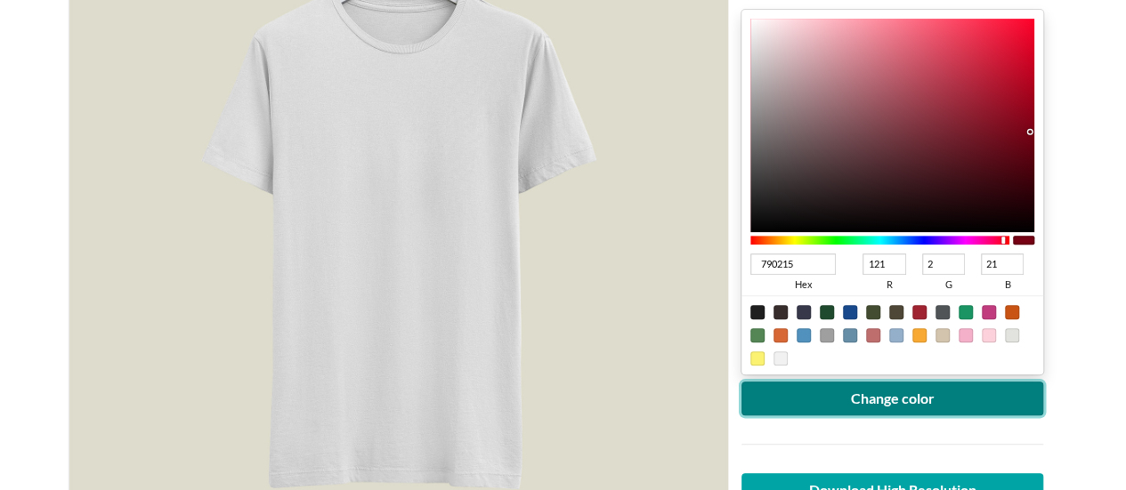
click at [910, 401] on button "Change color" at bounding box center [892, 399] width 303 height 34
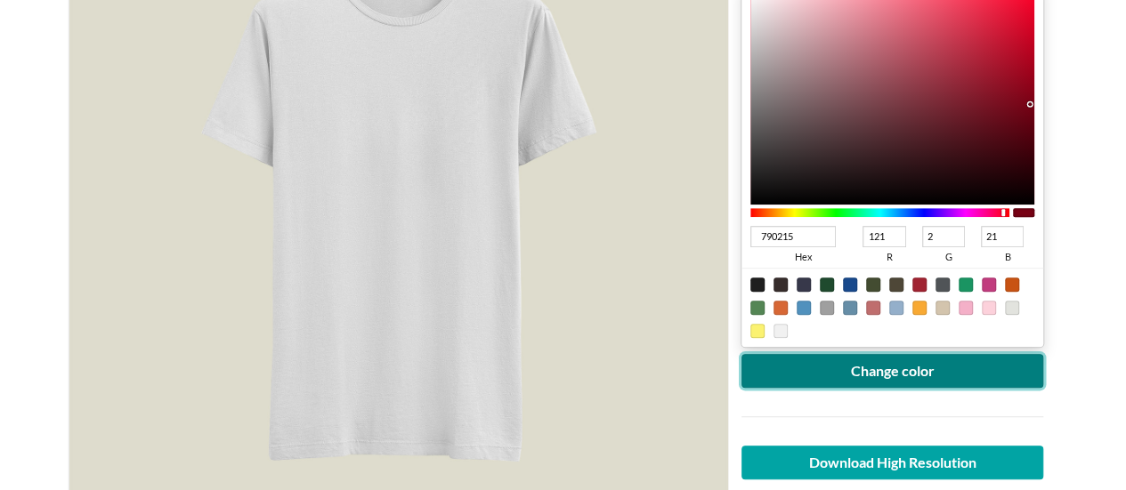
scroll to position [534, 0]
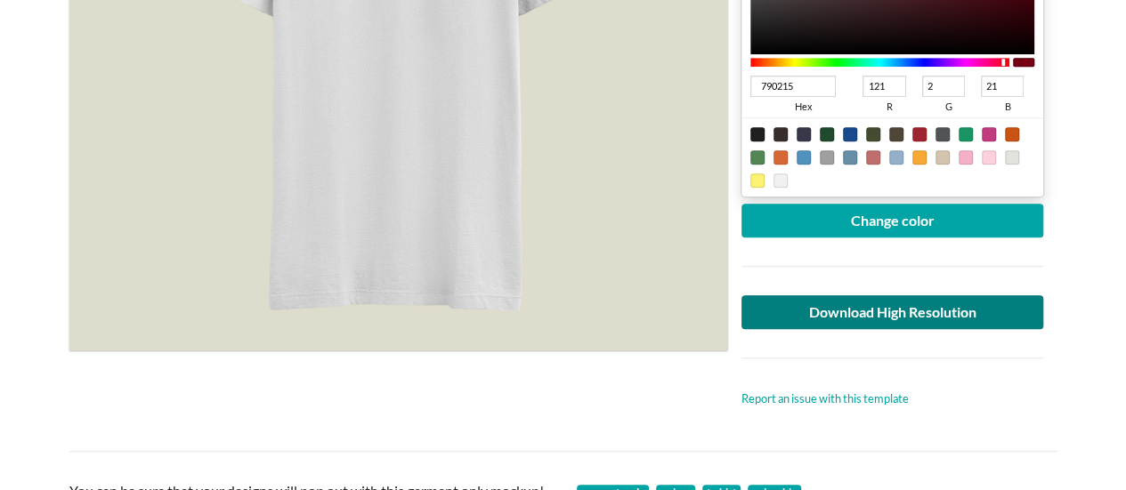
click at [908, 329] on div at bounding box center [892, 358] width 329 height 58
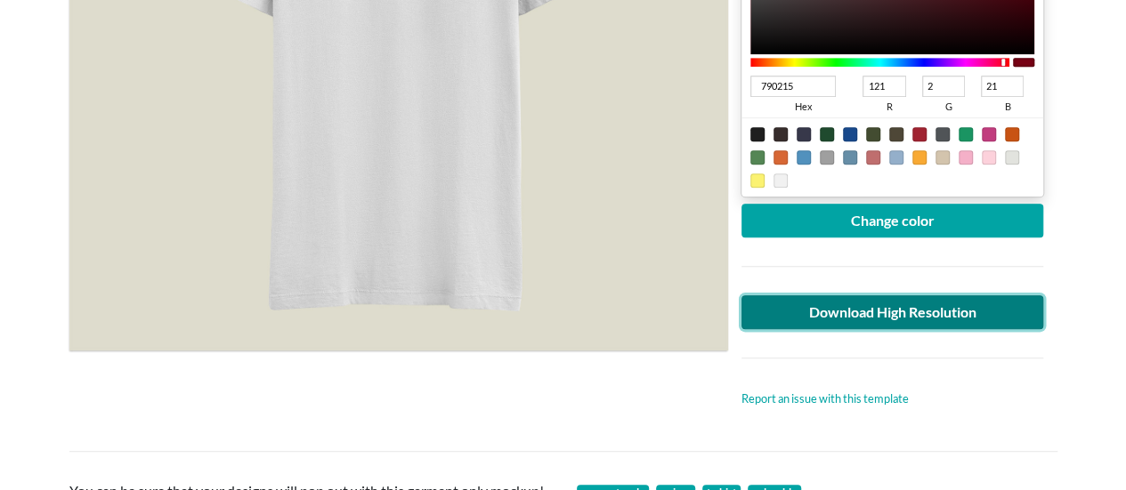
click at [908, 318] on link "Download High Resolution" at bounding box center [892, 313] width 303 height 34
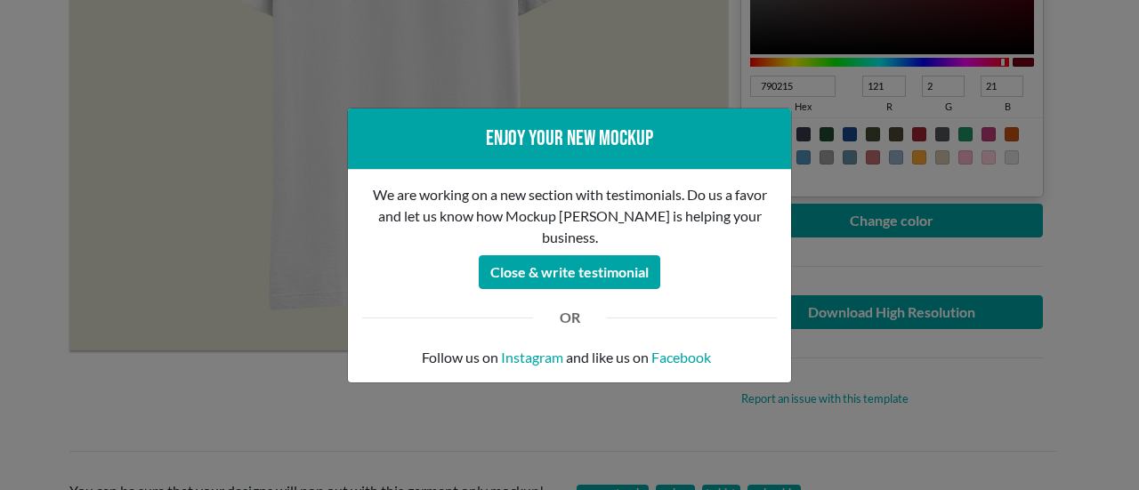
click at [844, 364] on div "Enjoy your new mockup We are working on a new section with testimonials. Do us …" at bounding box center [569, 245] width 1139 height 490
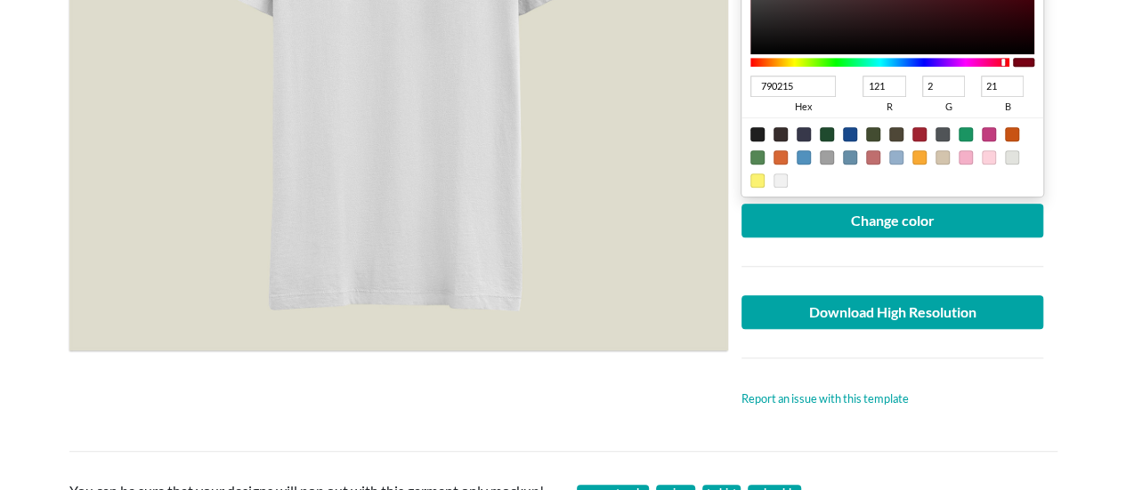
click at [1111, 129] on main "White crew neck T-shirt Free E-commerce T-shirt Mockup Upload another artwork E…" at bounding box center [563, 366] width 1126 height 1600
